Goal: Transaction & Acquisition: Purchase product/service

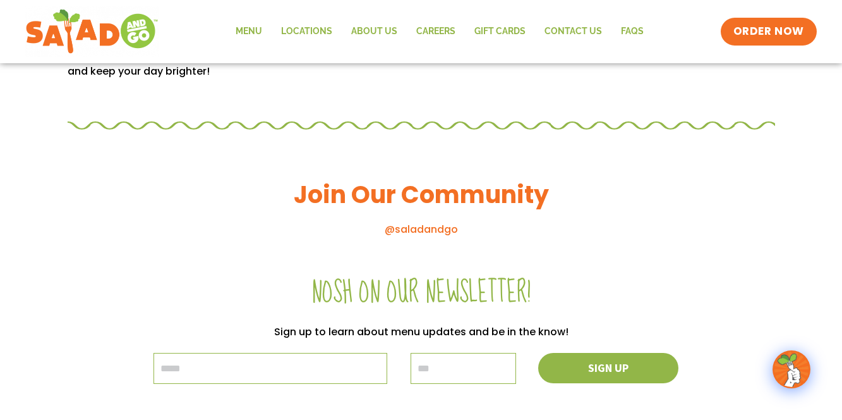
scroll to position [1318, 0]
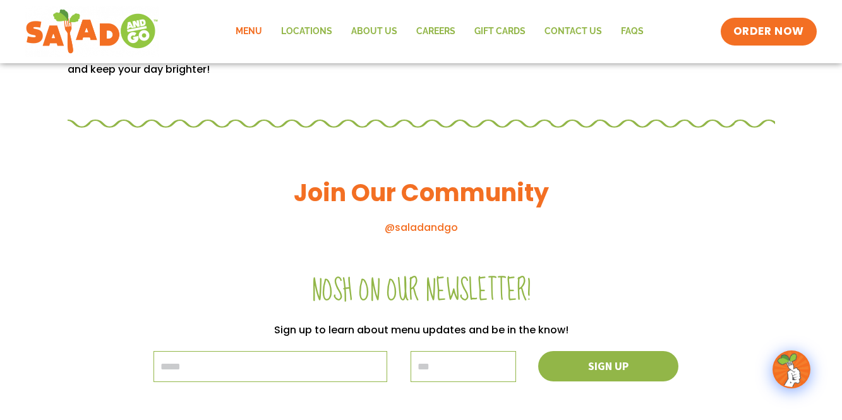
click at [258, 34] on link "Menu" at bounding box center [249, 31] width 46 height 29
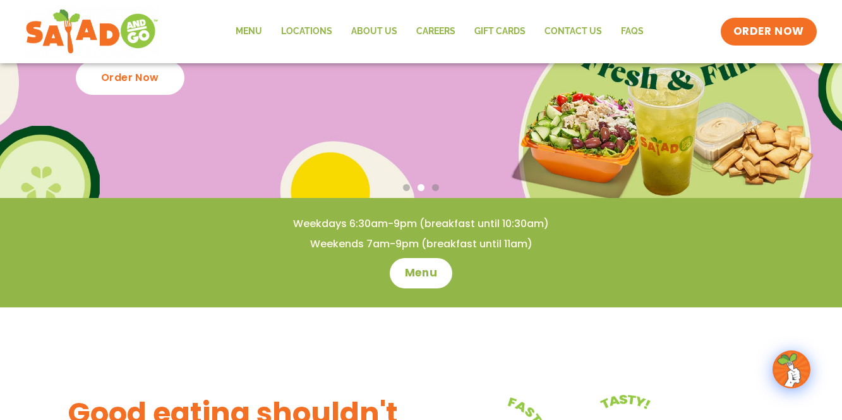
scroll to position [254, 0]
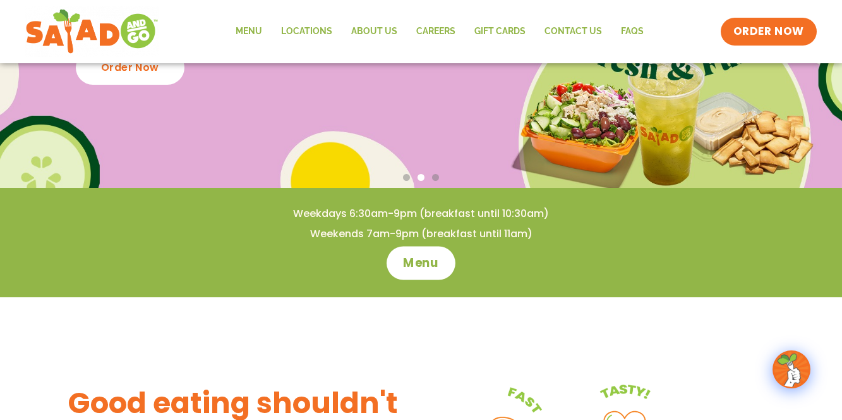
click at [441, 258] on link "Menu" at bounding box center [421, 262] width 69 height 33
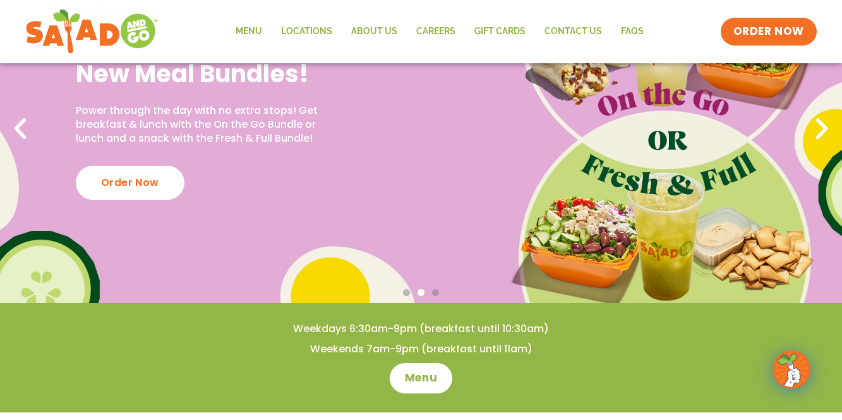
scroll to position [140, 0]
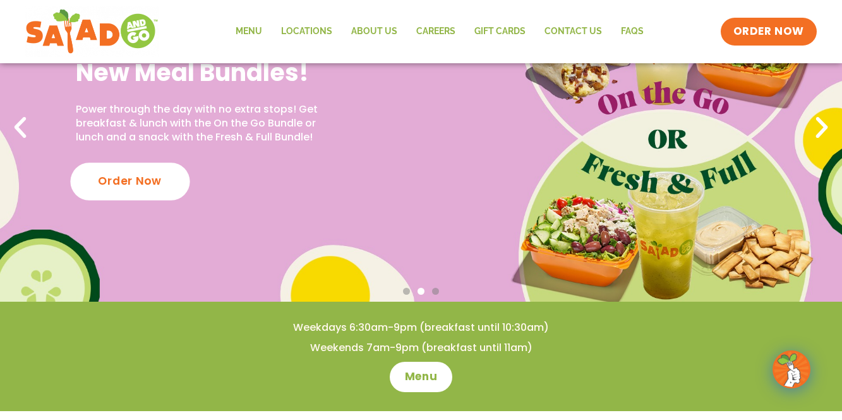
click at [140, 183] on div "Order Now" at bounding box center [129, 180] width 119 height 37
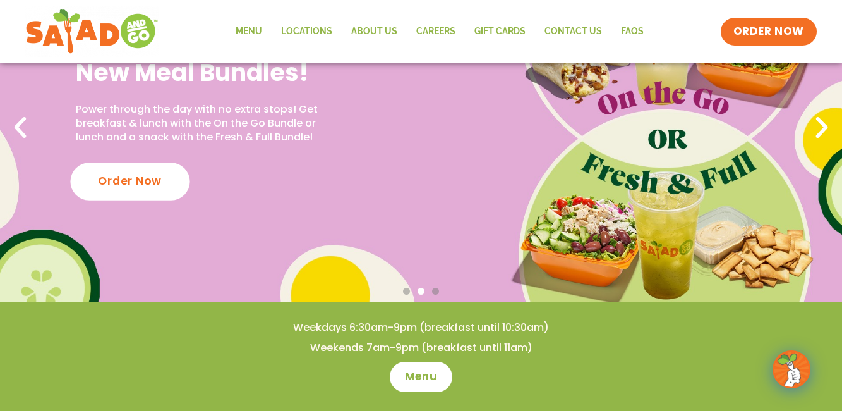
click at [140, 183] on div "Order Now" at bounding box center [129, 180] width 119 height 37
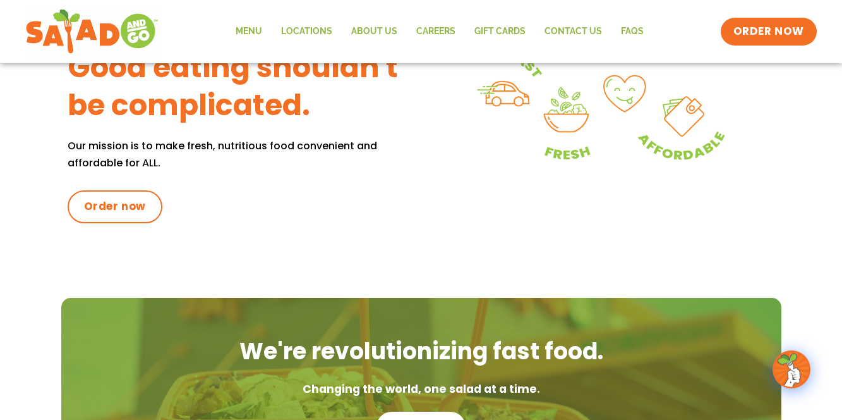
scroll to position [588, 0]
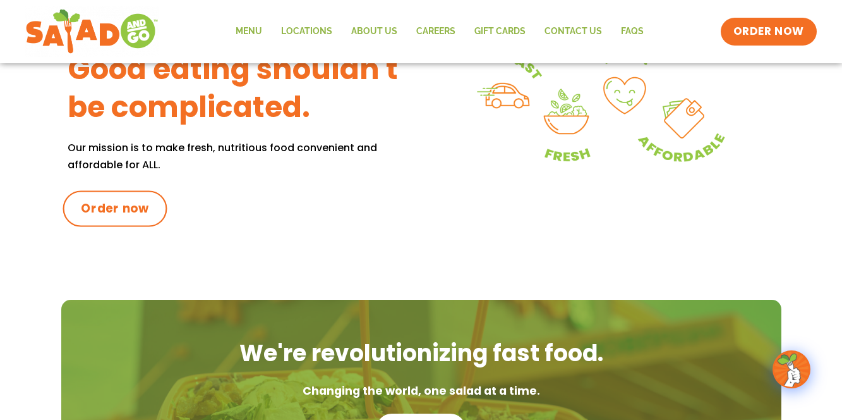
click at [137, 202] on span "Order now" at bounding box center [115, 208] width 68 height 16
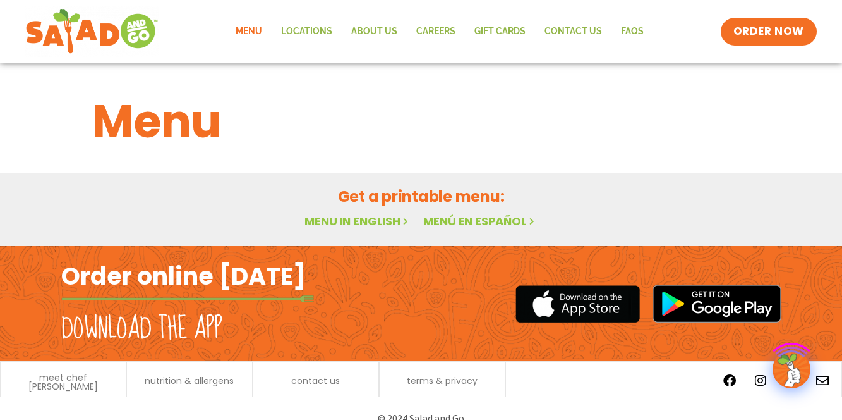
scroll to position [19, 0]
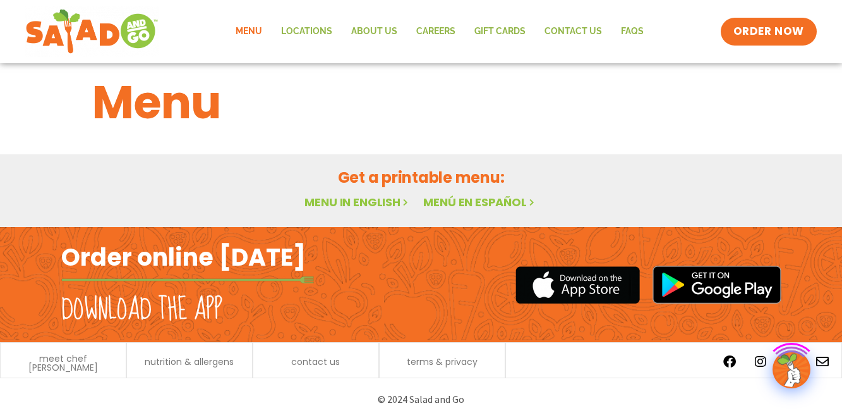
click at [441, 258] on div at bounding box center [603, 284] width 357 height 115
